Goal: Task Accomplishment & Management: Manage account settings

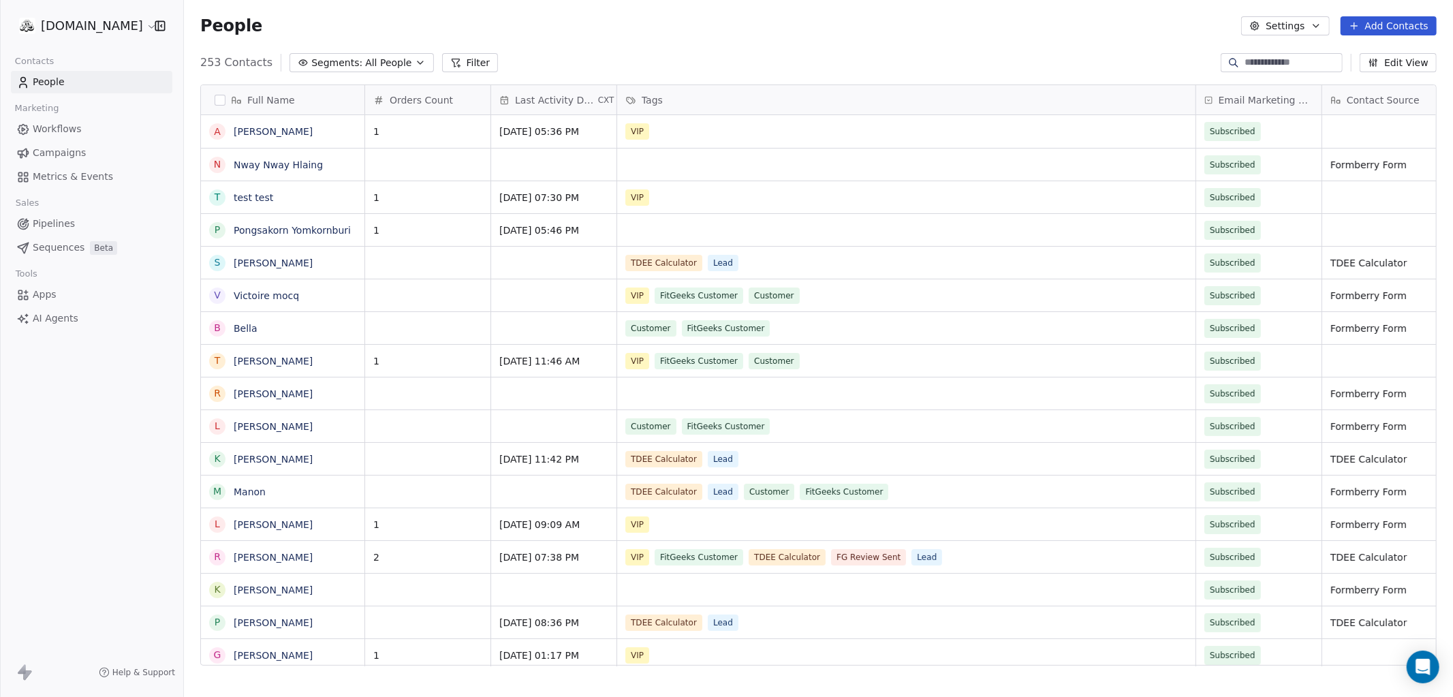
click at [42, 302] on span "Apps" at bounding box center [45, 294] width 24 height 14
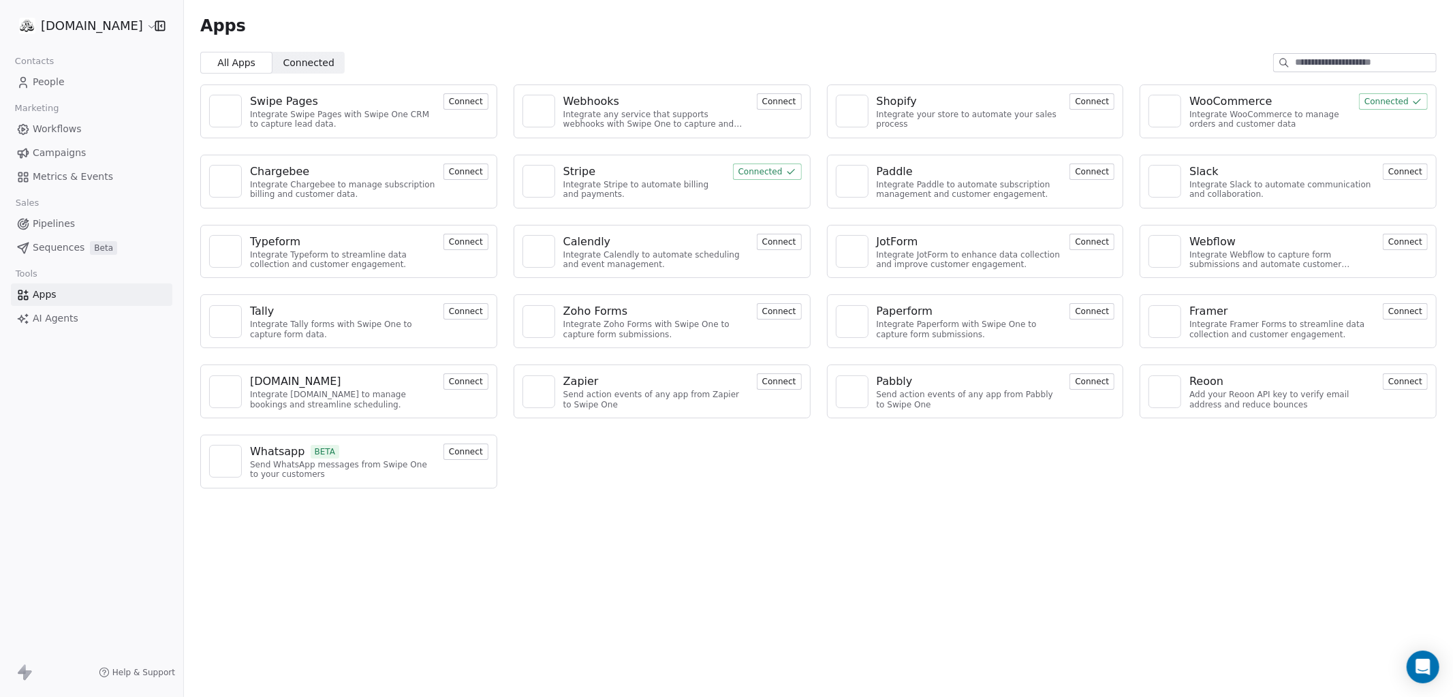
click at [830, 622] on div "Apps All Apps All Apps Connected Connected Swipe Pages Integrate Swipe Pages wi…" at bounding box center [818, 348] width 1269 height 697
click at [305, 63] on span "Connected" at bounding box center [308, 63] width 51 height 14
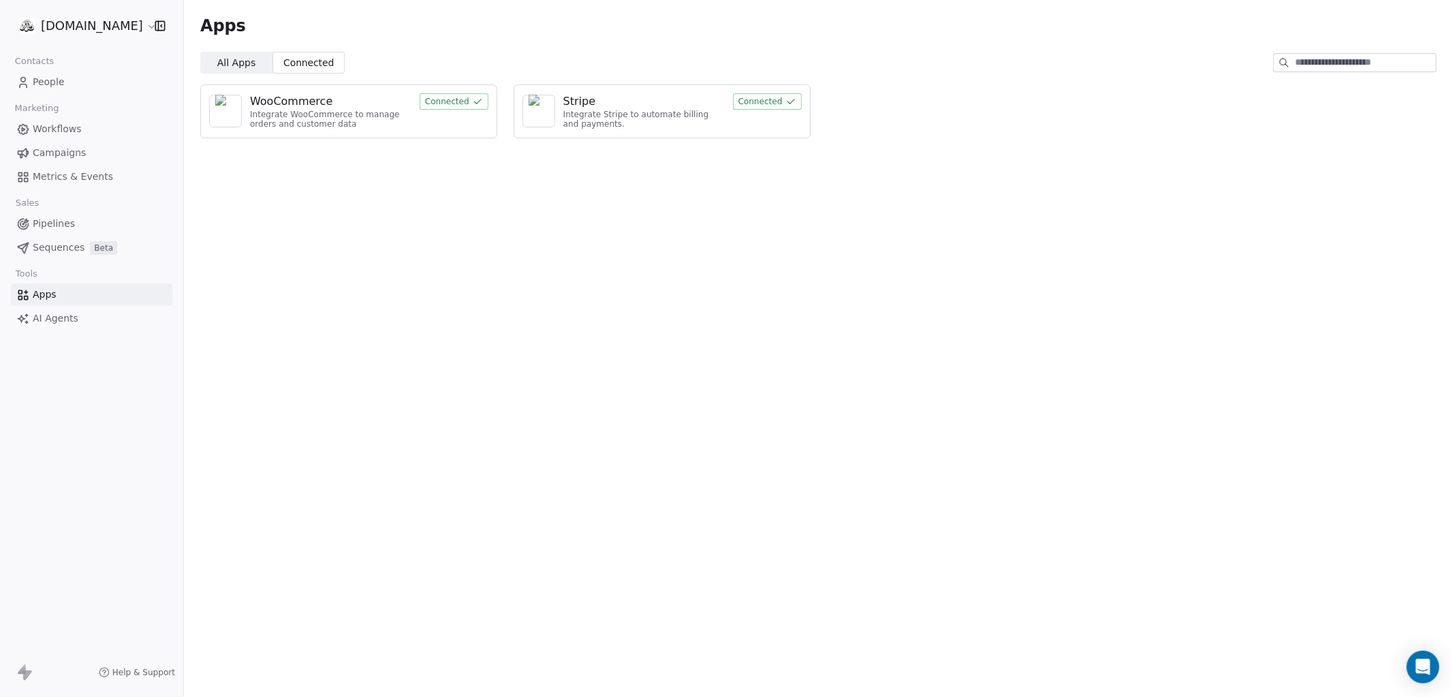
click at [245, 56] on span "All Apps" at bounding box center [236, 63] width 38 height 14
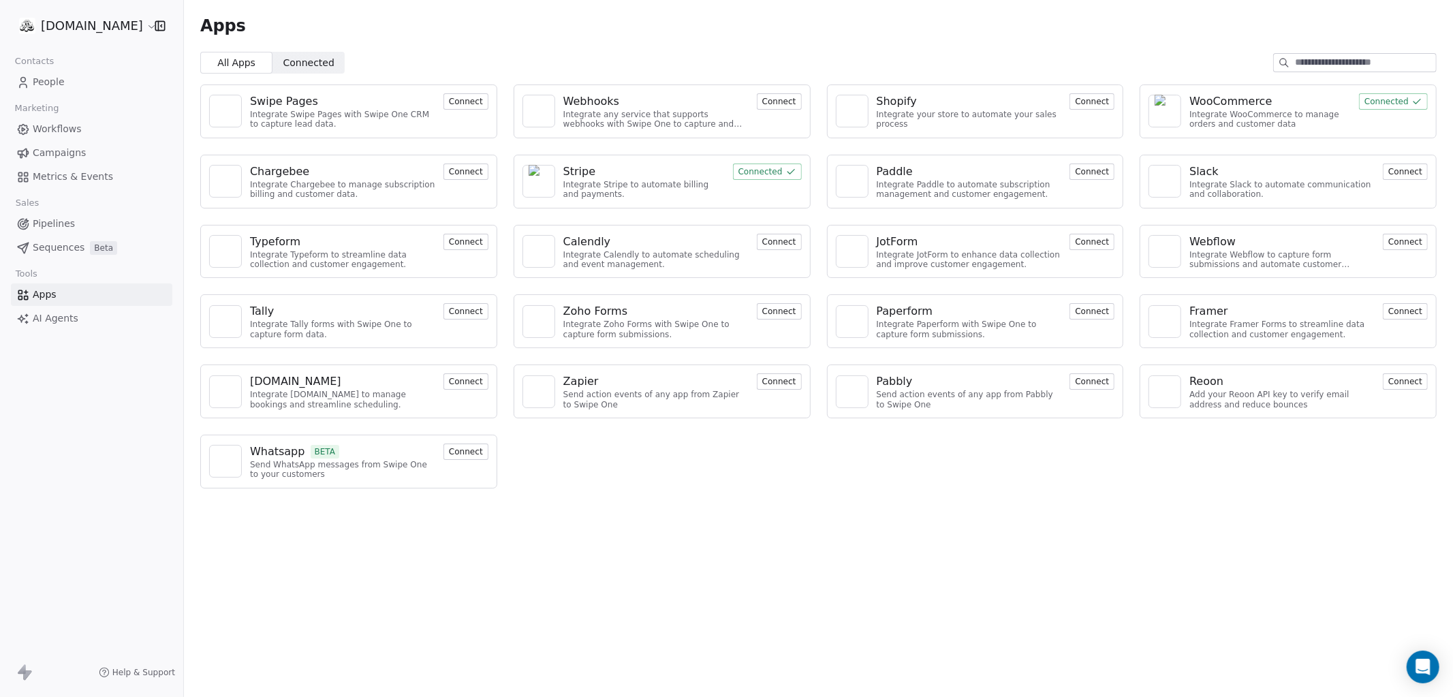
click at [111, 22] on html "[DOMAIN_NAME] Contacts People Marketing Workflows Campaigns Metrics & Events Sa…" at bounding box center [726, 399] width 1453 height 799
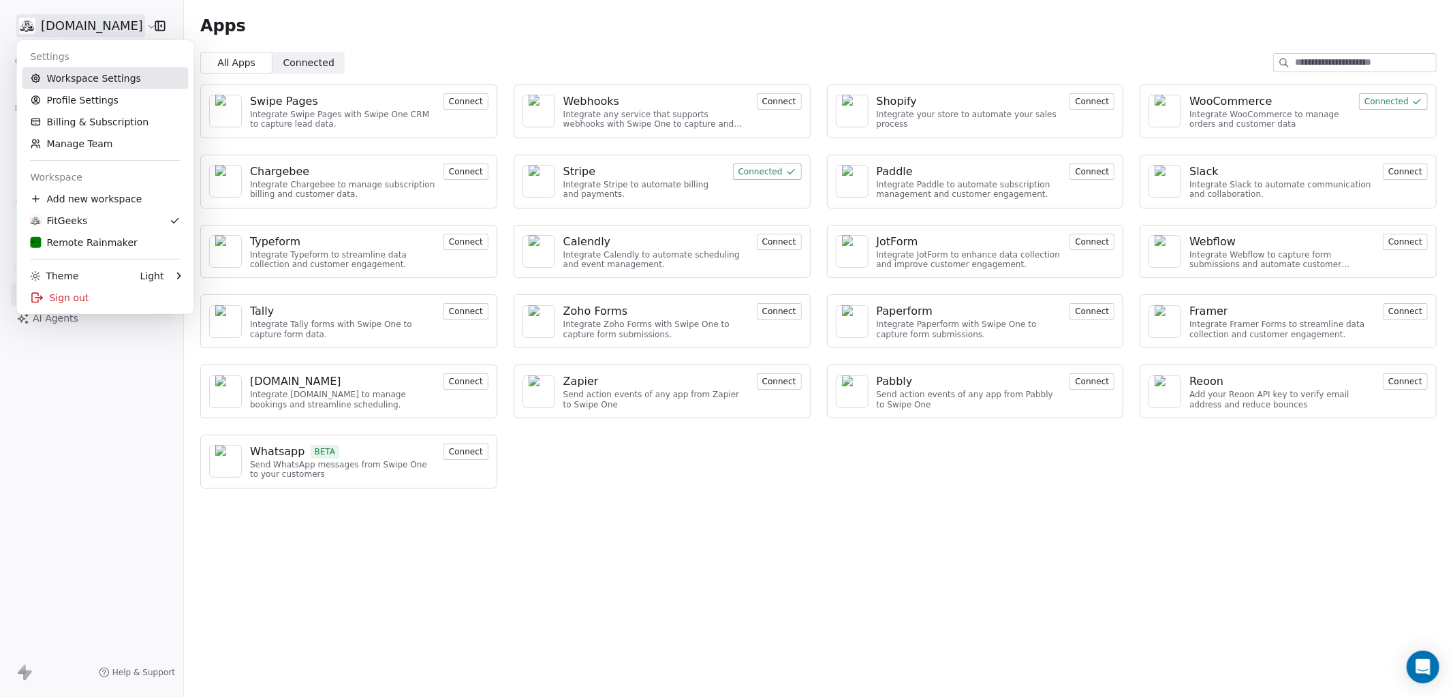
click at [67, 76] on link "Workspace Settings" at bounding box center [105, 78] width 166 height 22
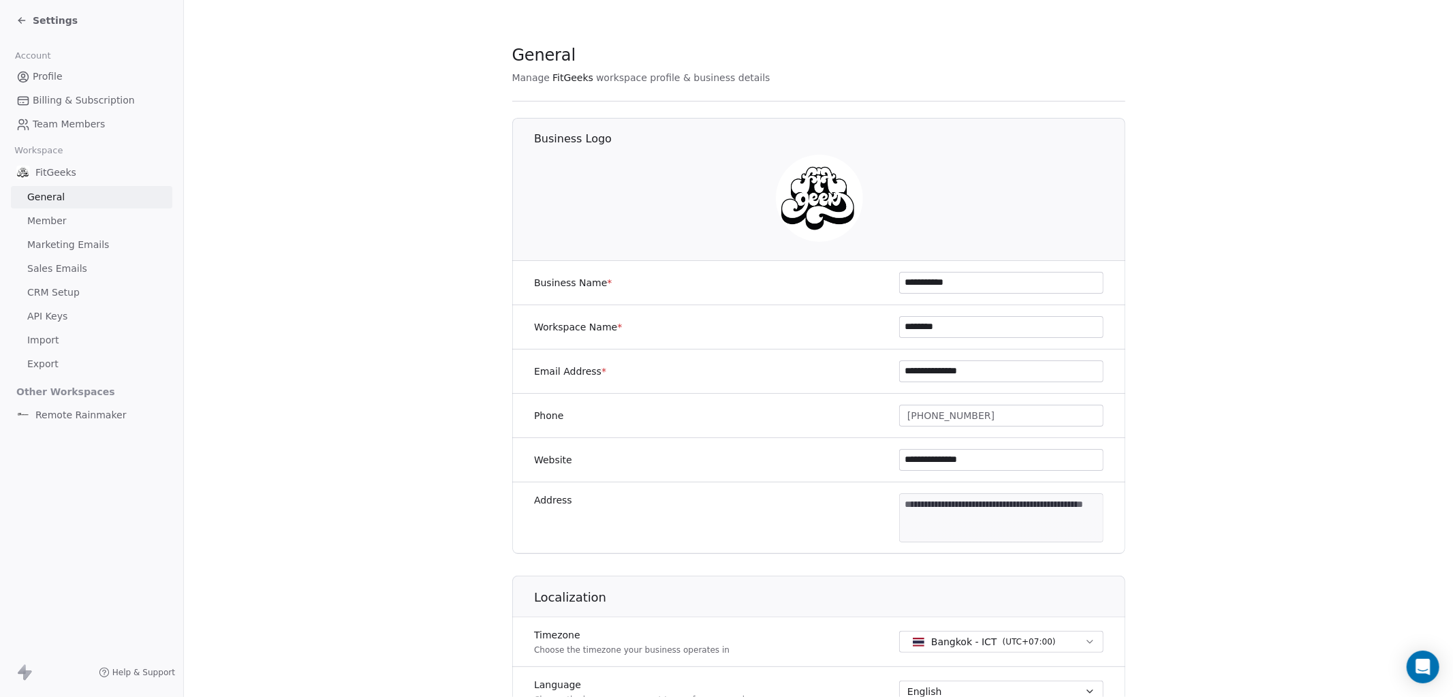
click at [71, 326] on link "API Keys" at bounding box center [91, 316] width 161 height 22
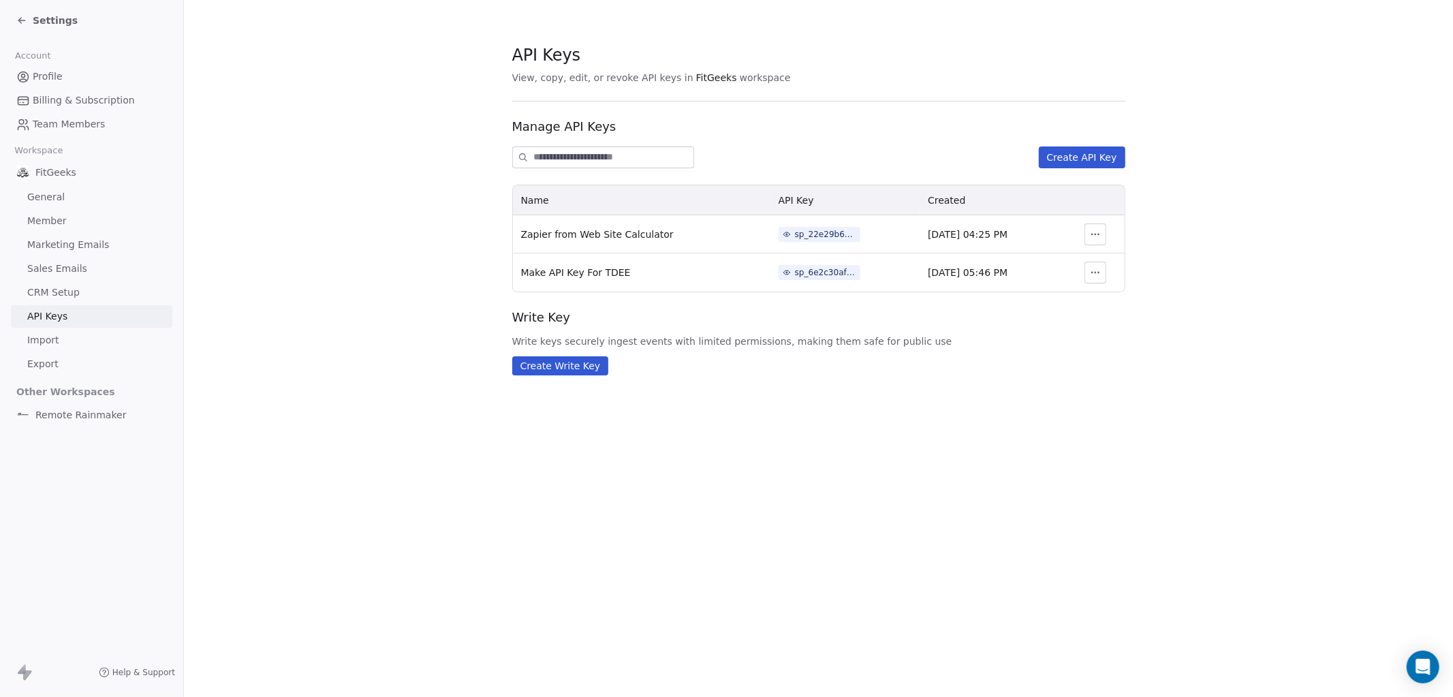
click at [1082, 159] on button "Create API Key" at bounding box center [1082, 157] width 86 height 22
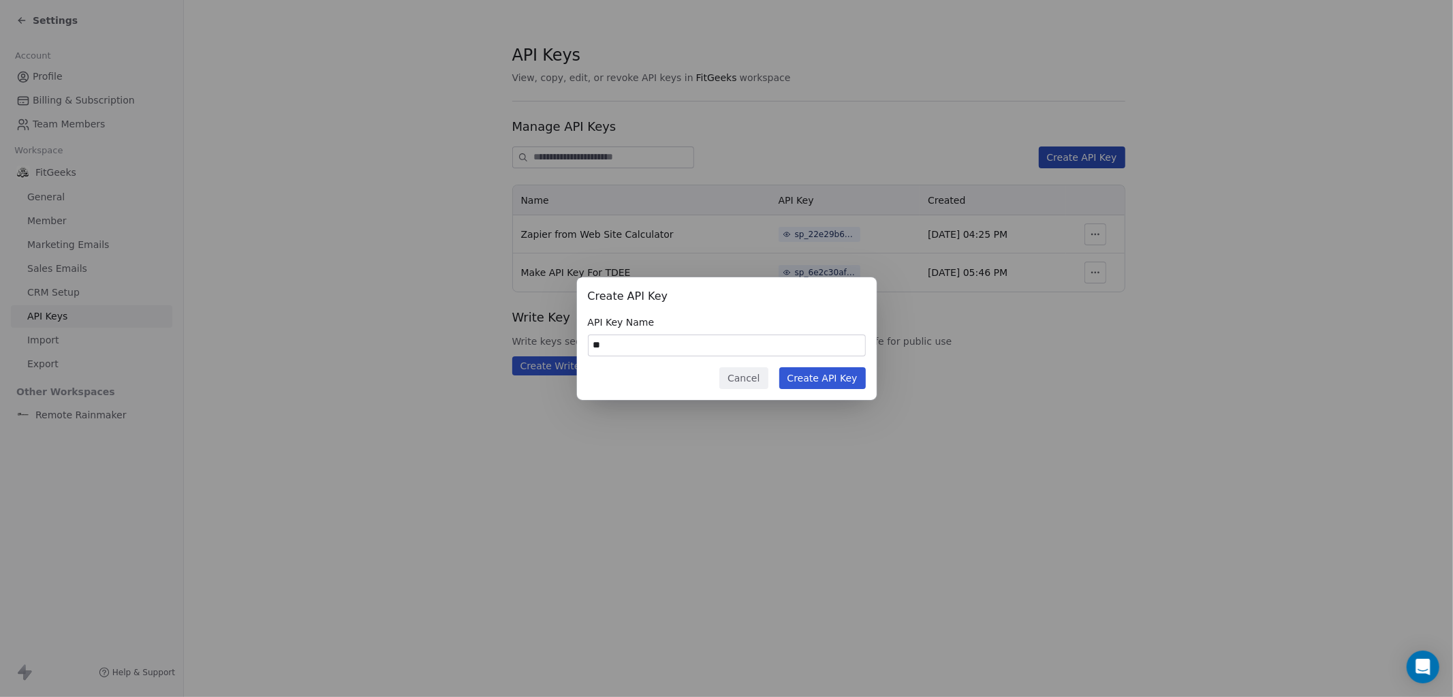
type input "*"
type input "**********"
click at [815, 379] on button "Create API Key" at bounding box center [822, 378] width 86 height 22
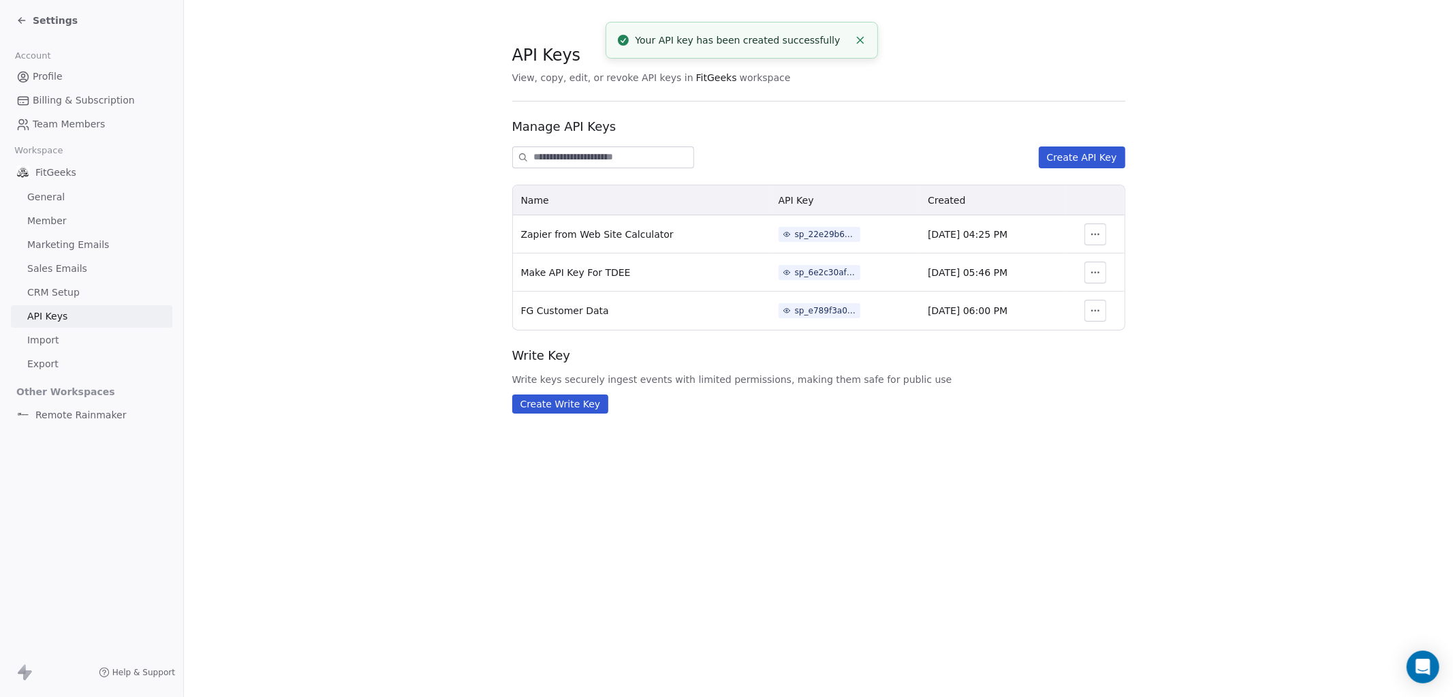
click at [1095, 311] on icon "button" at bounding box center [1094, 310] width 1 height 1
click at [979, 390] on div "Write Key Write keys securely ingest events with limited permissions, making th…" at bounding box center [818, 380] width 613 height 67
click at [570, 308] on span "FG Customer Data" at bounding box center [565, 310] width 88 height 11
click at [400, 330] on section "API Keys View, copy, edit, or revoke API keys in FitGeeks workspace Manage API …" at bounding box center [818, 228] width 1269 height 457
click at [796, 311] on div "sp_e789f3a09d934787992e22fed2fae6e6" at bounding box center [825, 310] width 61 height 12
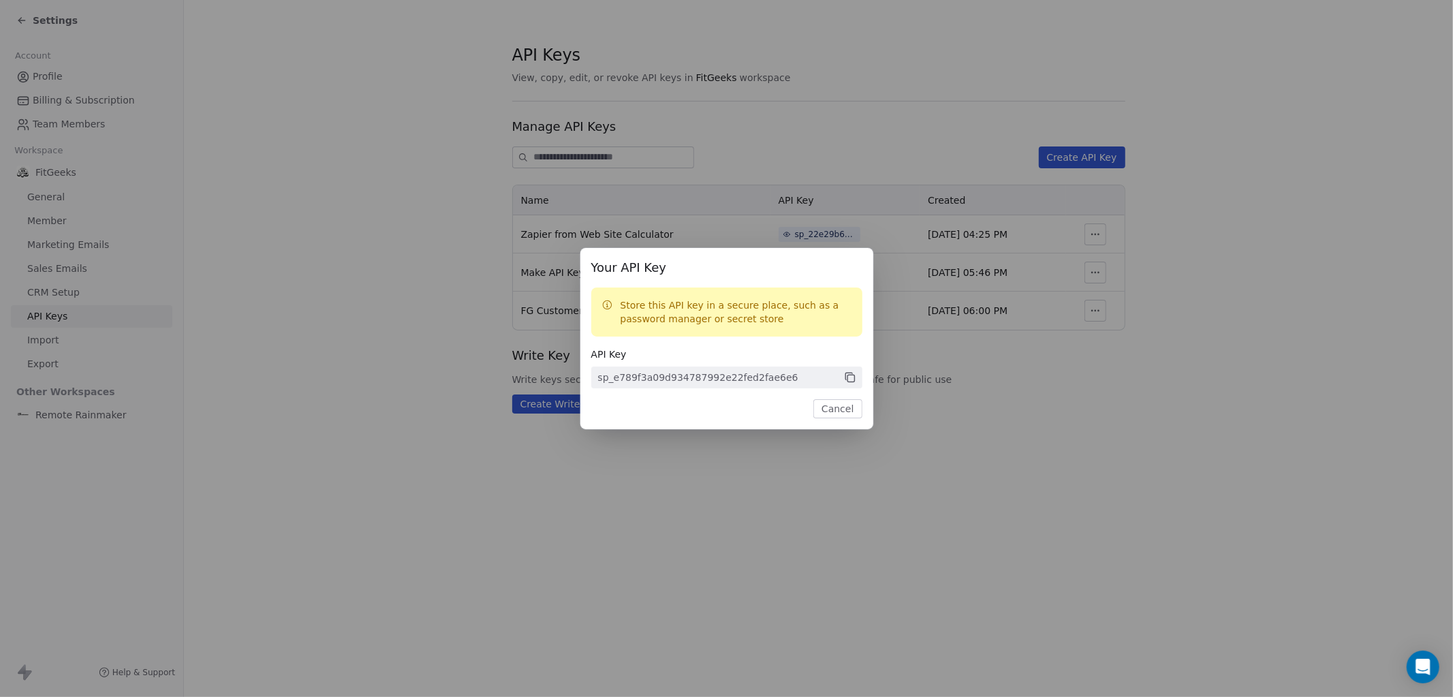
click at [850, 375] on icon at bounding box center [850, 377] width 12 height 12
click at [840, 411] on button "Cancel" at bounding box center [837, 408] width 48 height 19
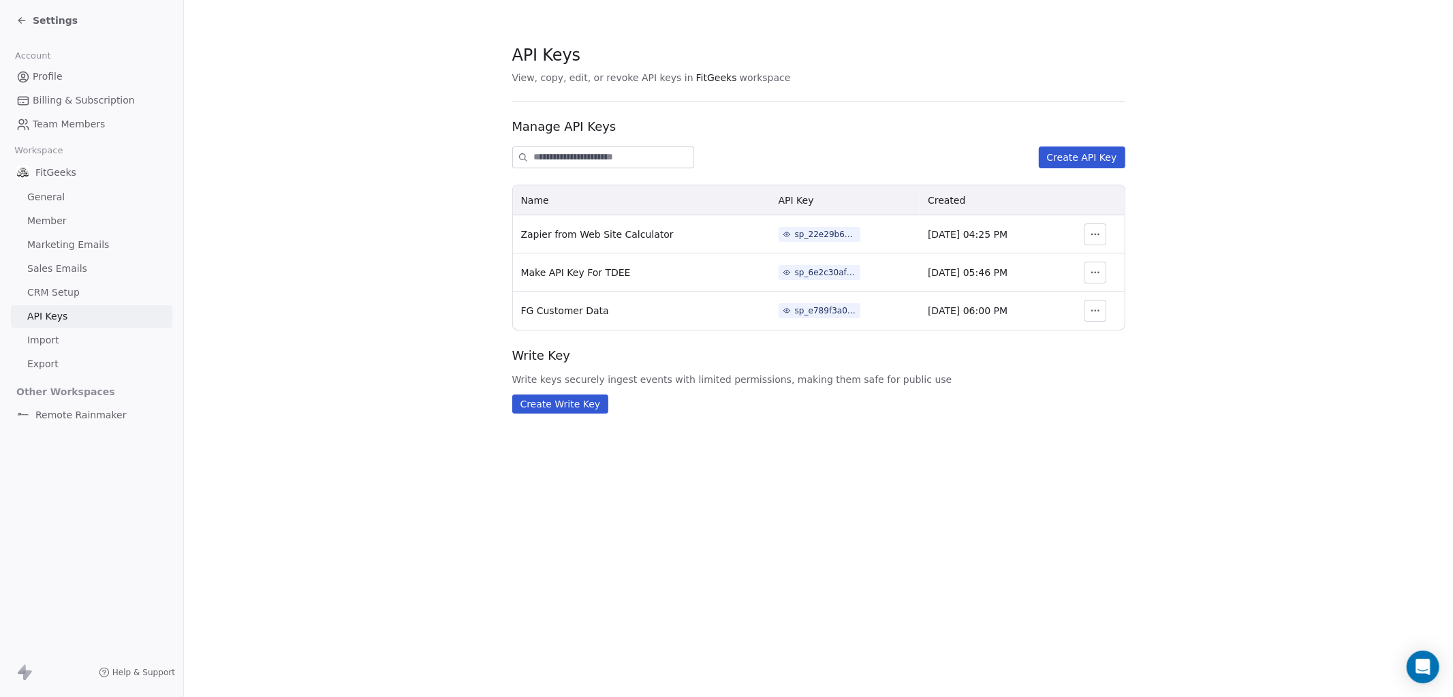
click at [752, 489] on div "API Keys View, copy, edit, or revoke API keys in FitGeeks workspace Manage API …" at bounding box center [818, 348] width 1269 height 697
click at [1100, 313] on icon "button" at bounding box center [1095, 310] width 11 height 11
click at [1025, 447] on section "API Keys View, copy, edit, or revoke API keys in FitGeeks workspace Manage API …" at bounding box center [818, 228] width 1269 height 457
click at [551, 406] on button "Create Write Key" at bounding box center [560, 403] width 97 height 19
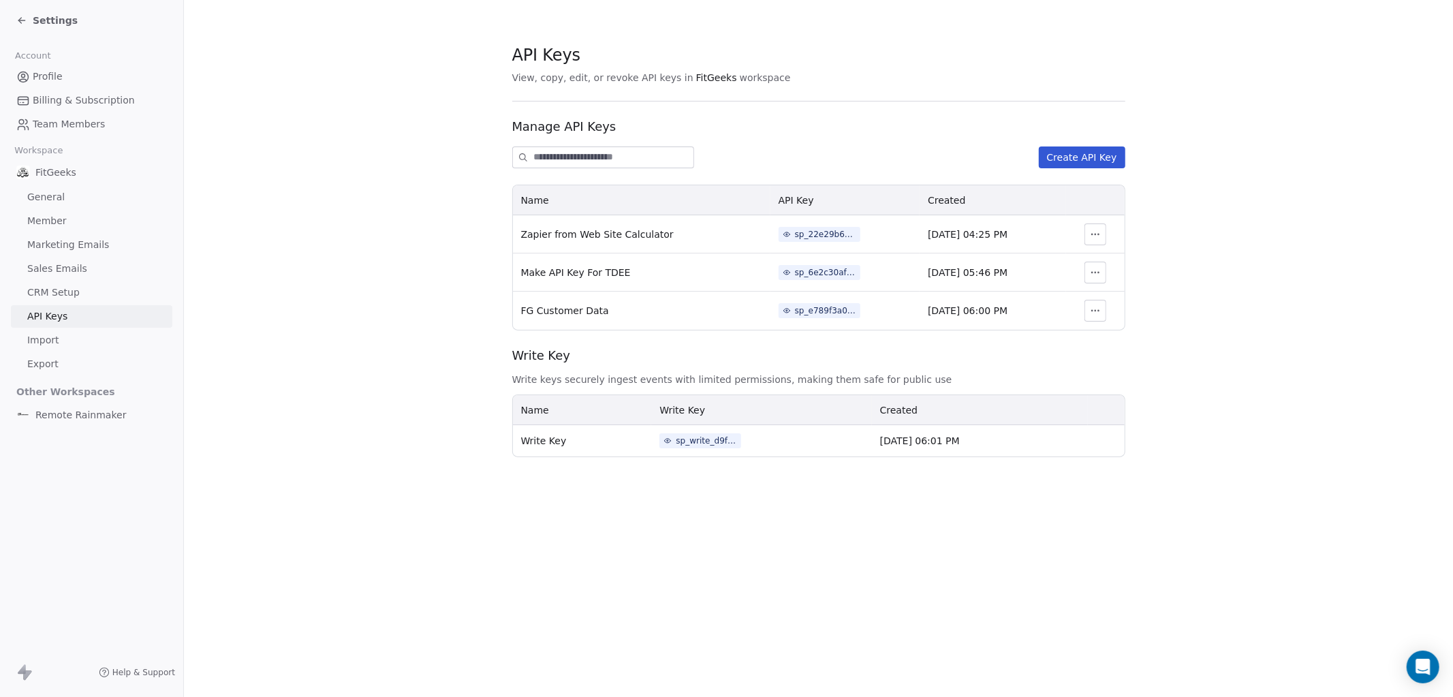
click at [52, 297] on span "CRM Setup" at bounding box center [53, 292] width 52 height 14
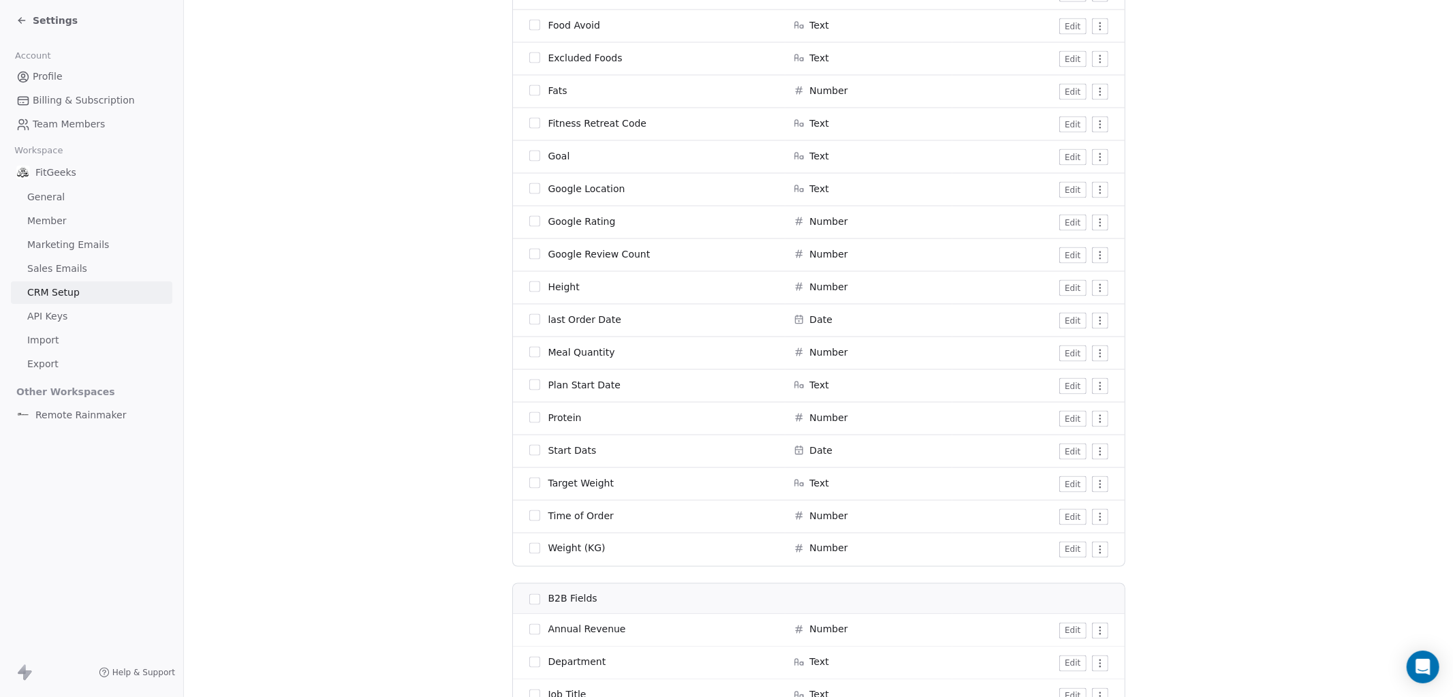
scroll to position [1629, 0]
